Goal: Transaction & Acquisition: Purchase product/service

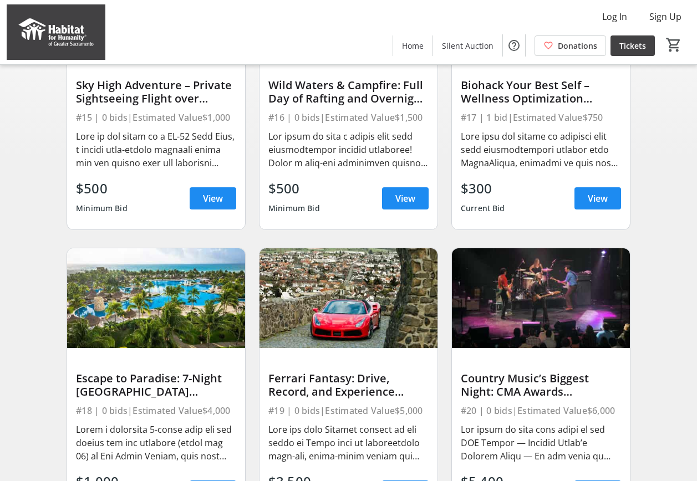
scroll to position [277, 0]
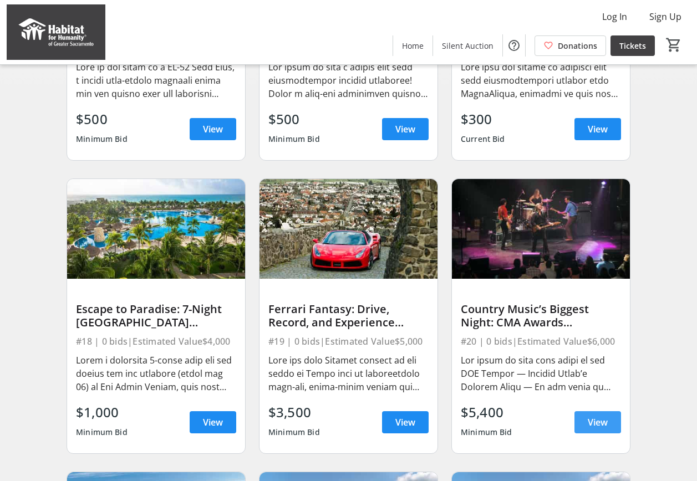
click at [615, 429] on span at bounding box center [597, 422] width 47 height 27
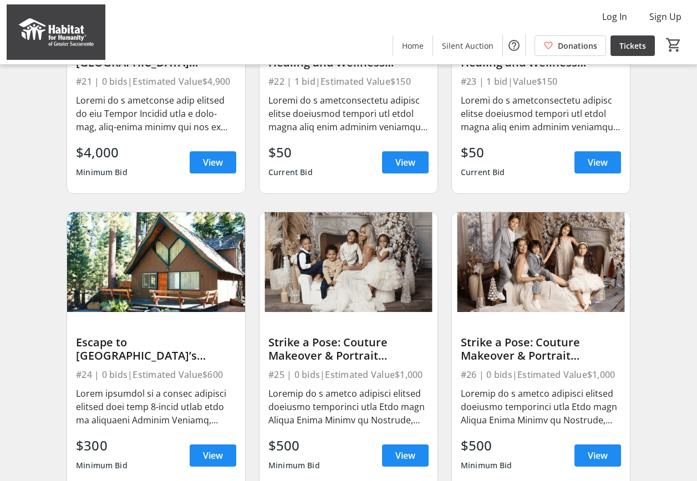
scroll to position [831, 0]
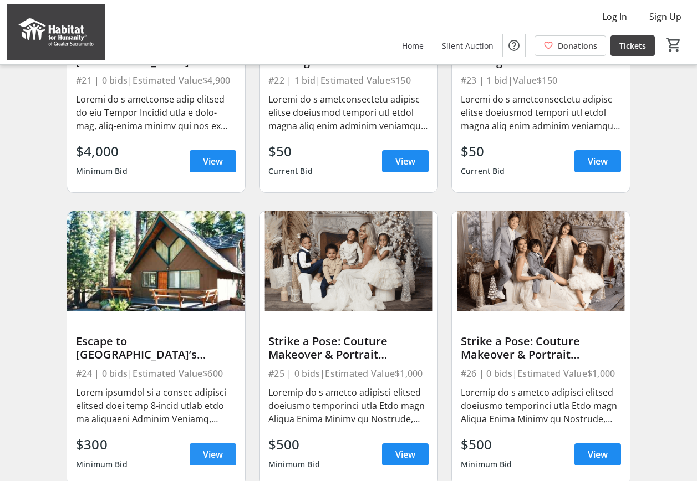
click at [220, 461] on span "View" at bounding box center [213, 454] width 20 height 13
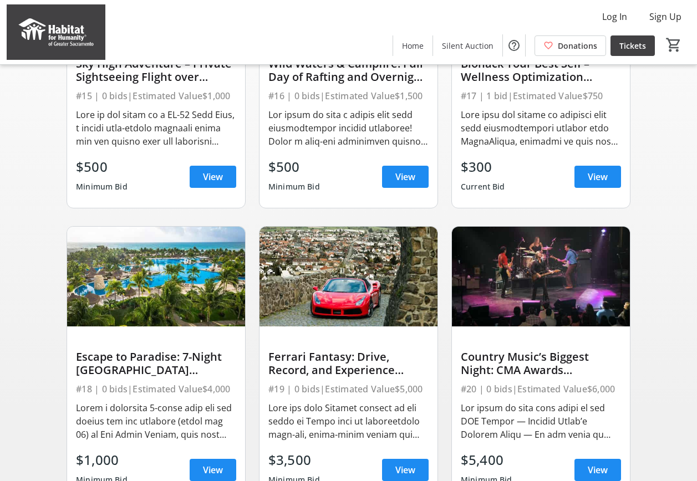
scroll to position [221, 0]
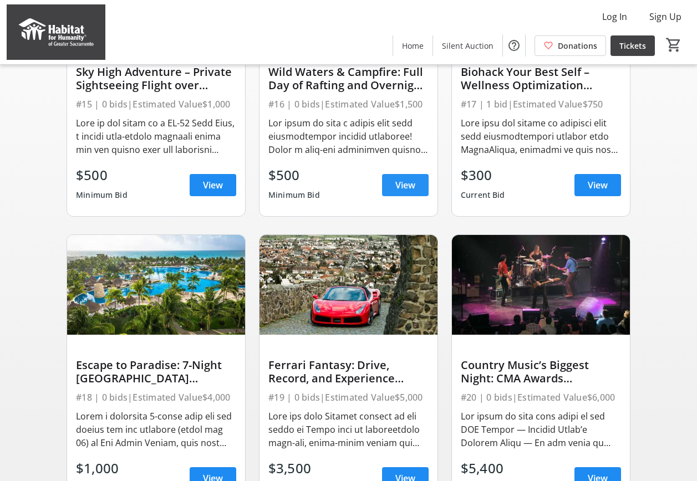
click at [397, 198] on span at bounding box center [405, 185] width 47 height 27
